Goal: Navigation & Orientation: Understand site structure

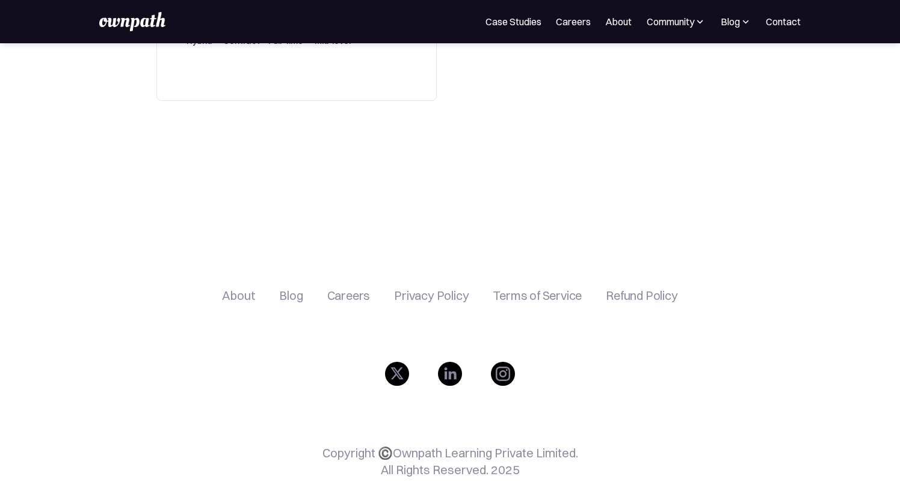
scroll to position [475, 0]
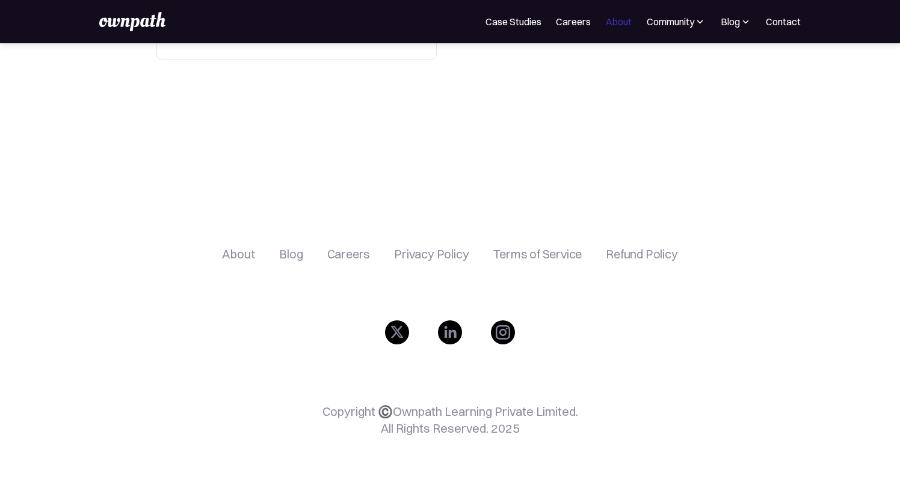
click at [622, 23] on link "About" at bounding box center [618, 21] width 26 height 14
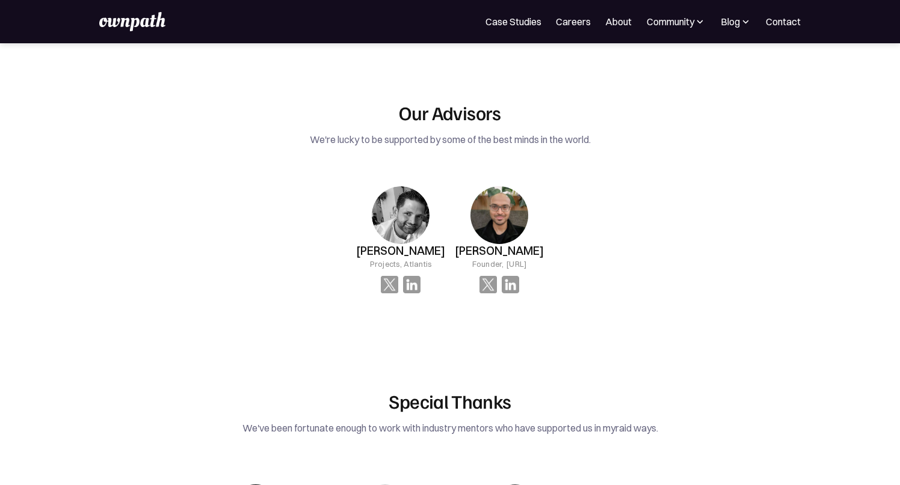
scroll to position [1683, 0]
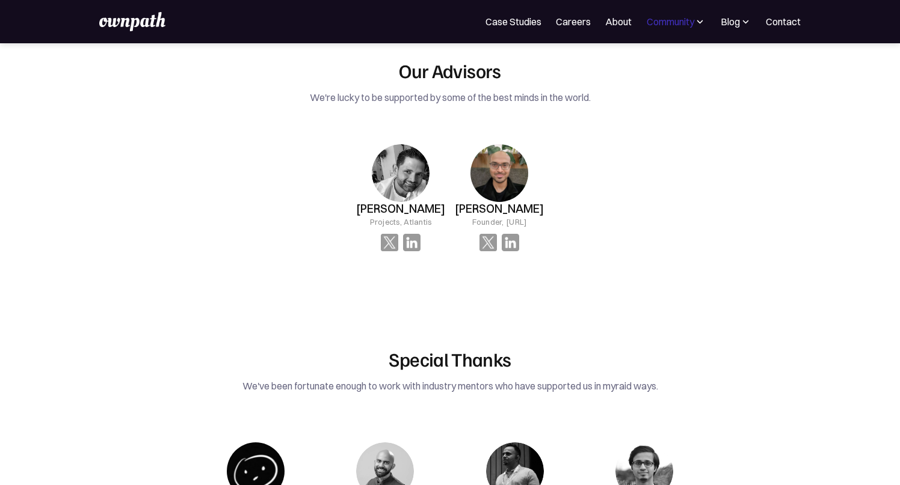
click at [680, 20] on div "Community" at bounding box center [671, 21] width 48 height 14
click at [745, 20] on img at bounding box center [745, 22] width 11 height 12
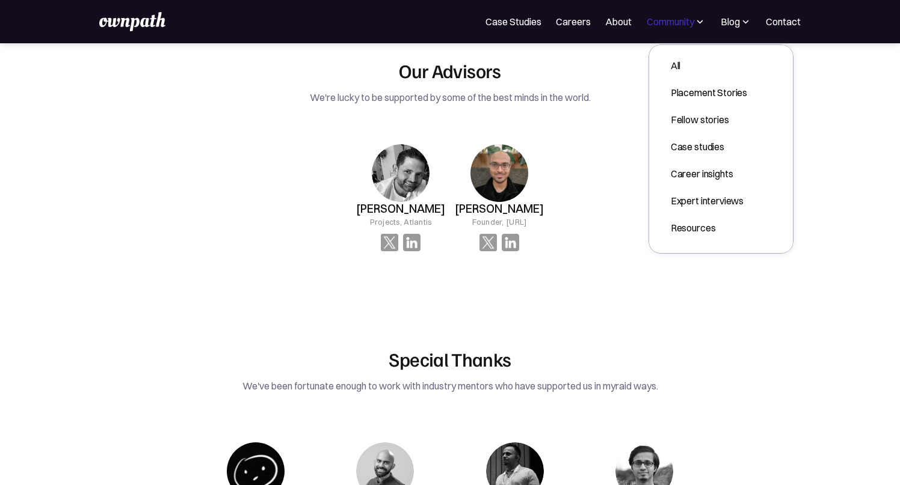
click at [668, 22] on div "Community" at bounding box center [671, 21] width 48 height 14
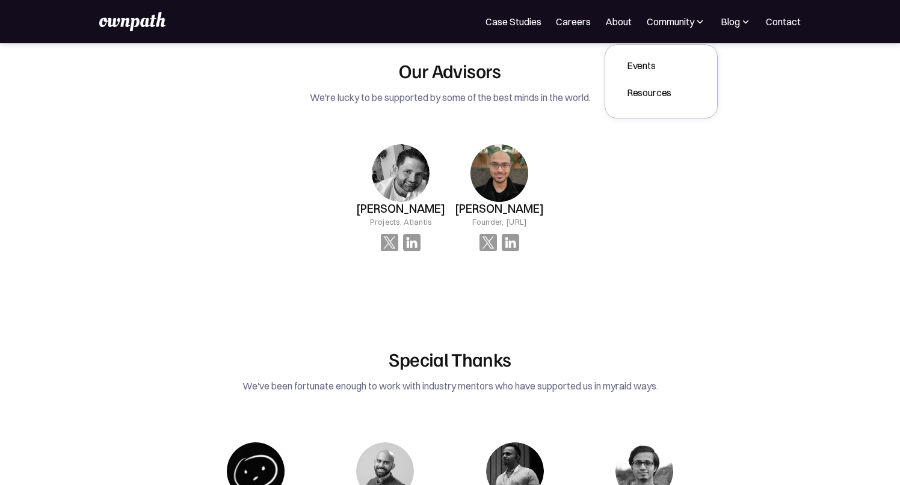
click at [628, 20] on link "About" at bounding box center [618, 21] width 26 height 14
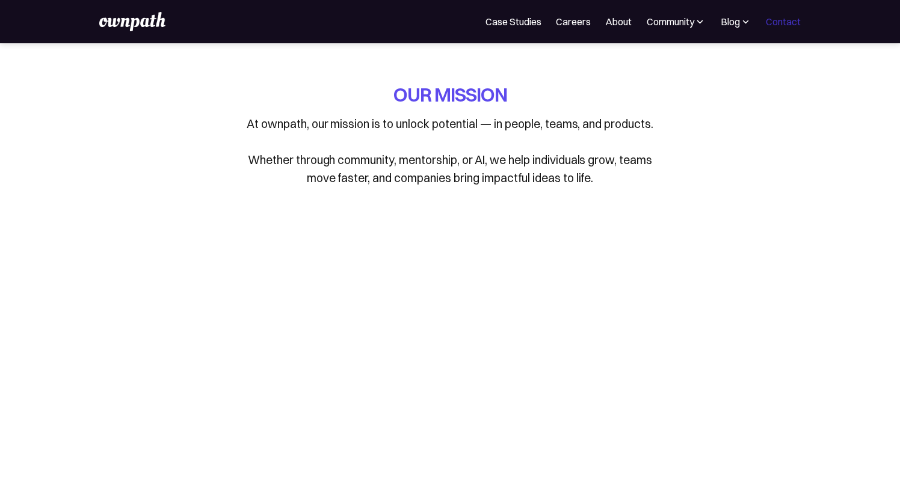
click at [767, 19] on link "Contact" at bounding box center [783, 21] width 35 height 14
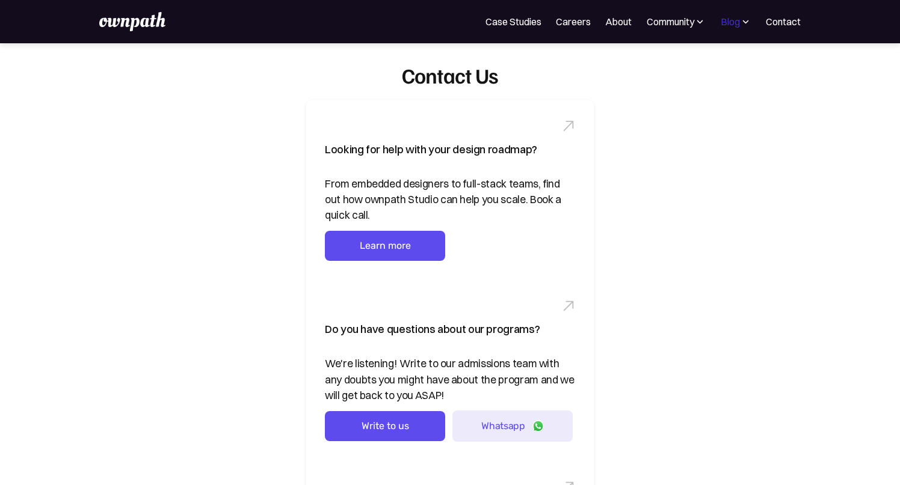
click at [730, 18] on div "Blog" at bounding box center [730, 21] width 19 height 14
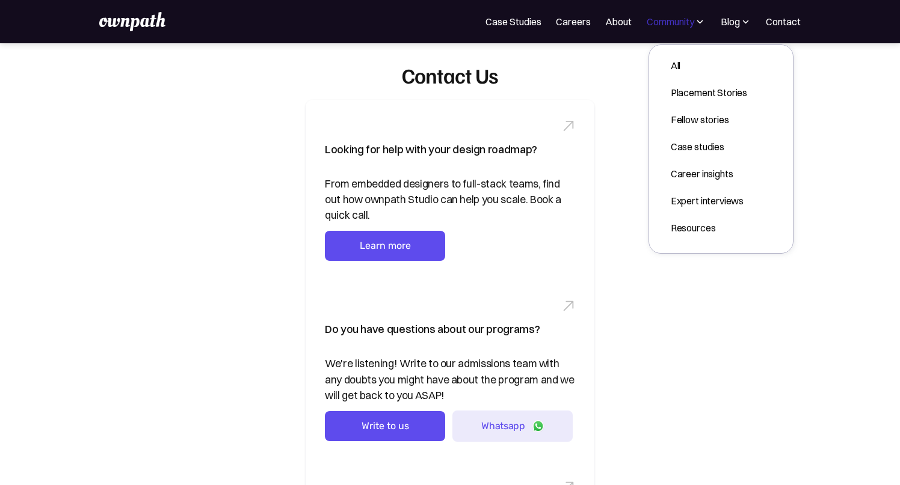
click at [662, 20] on div "Community" at bounding box center [671, 21] width 48 height 14
